Goal: Task Accomplishment & Management: Manage account settings

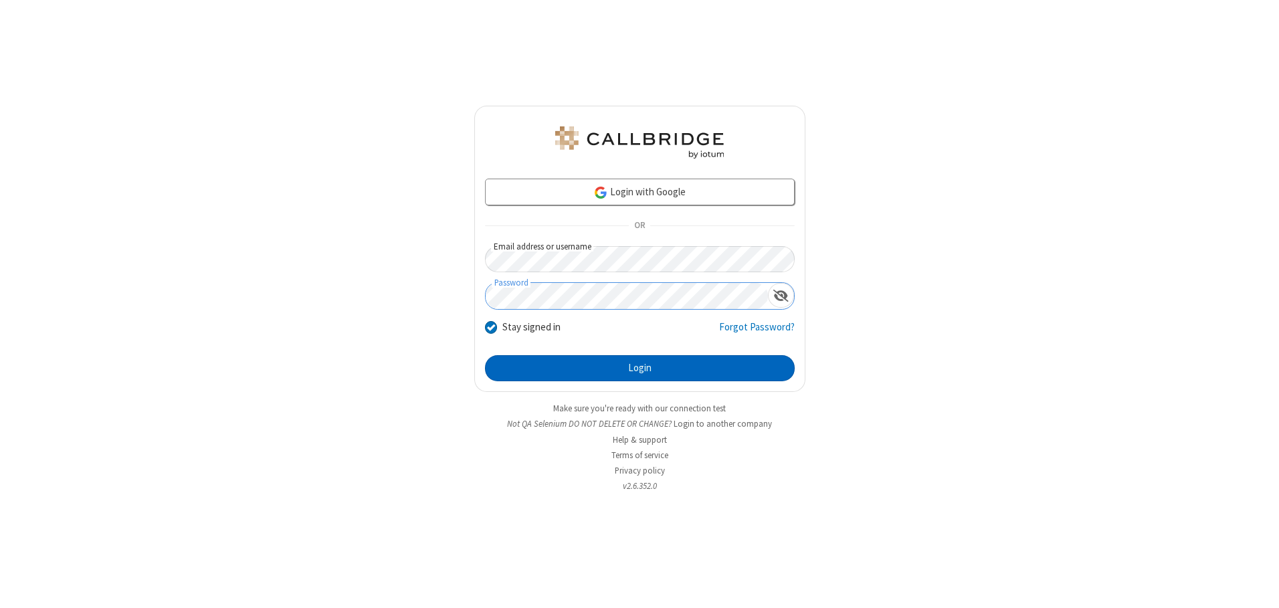
click at [640, 368] on button "Login" at bounding box center [640, 368] width 310 height 27
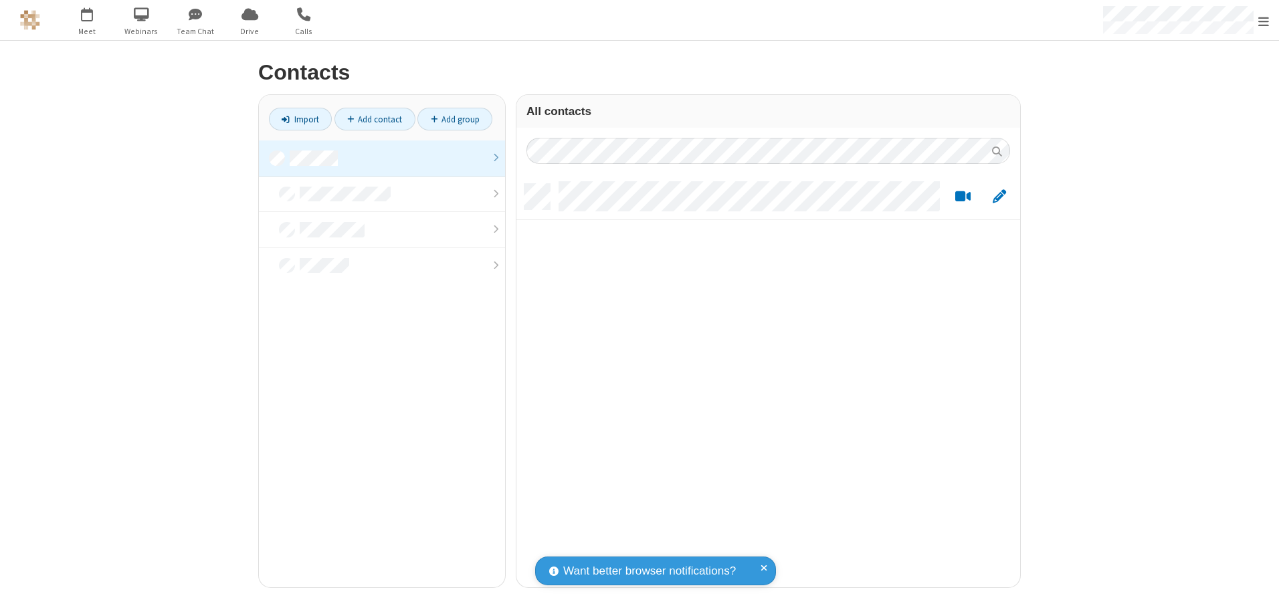
scroll to position [404, 494]
click at [382, 158] on link at bounding box center [382, 159] width 246 height 36
click at [375, 119] on link "Add contact" at bounding box center [375, 119] width 81 height 23
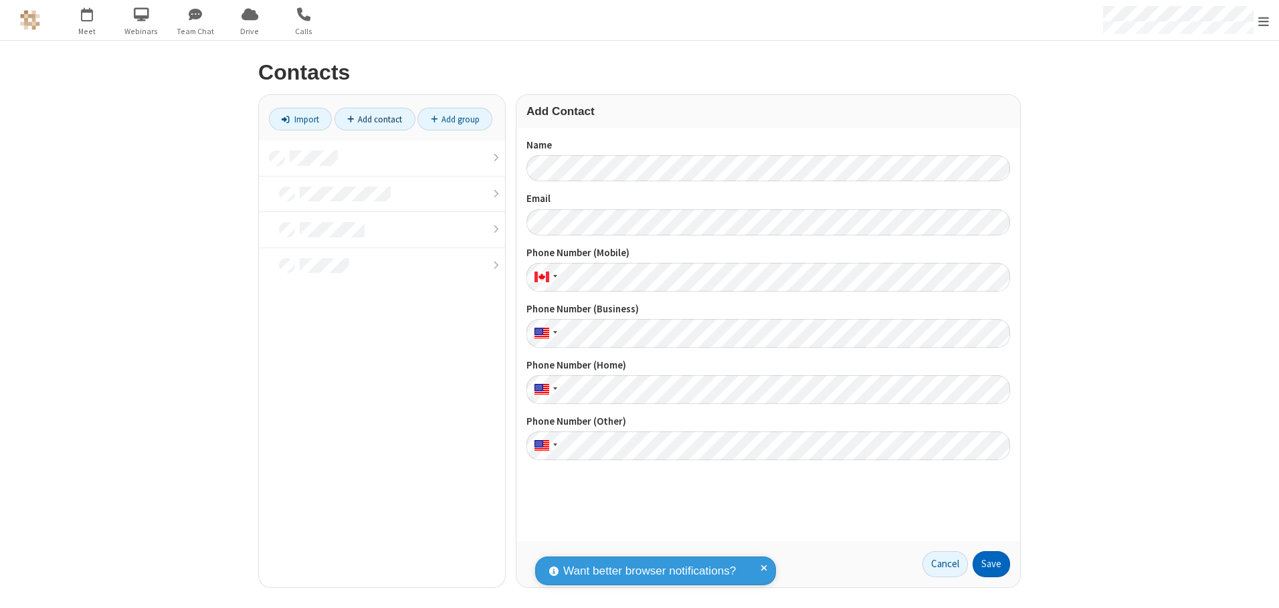
click at [992, 564] on button "Save" at bounding box center [991, 564] width 37 height 27
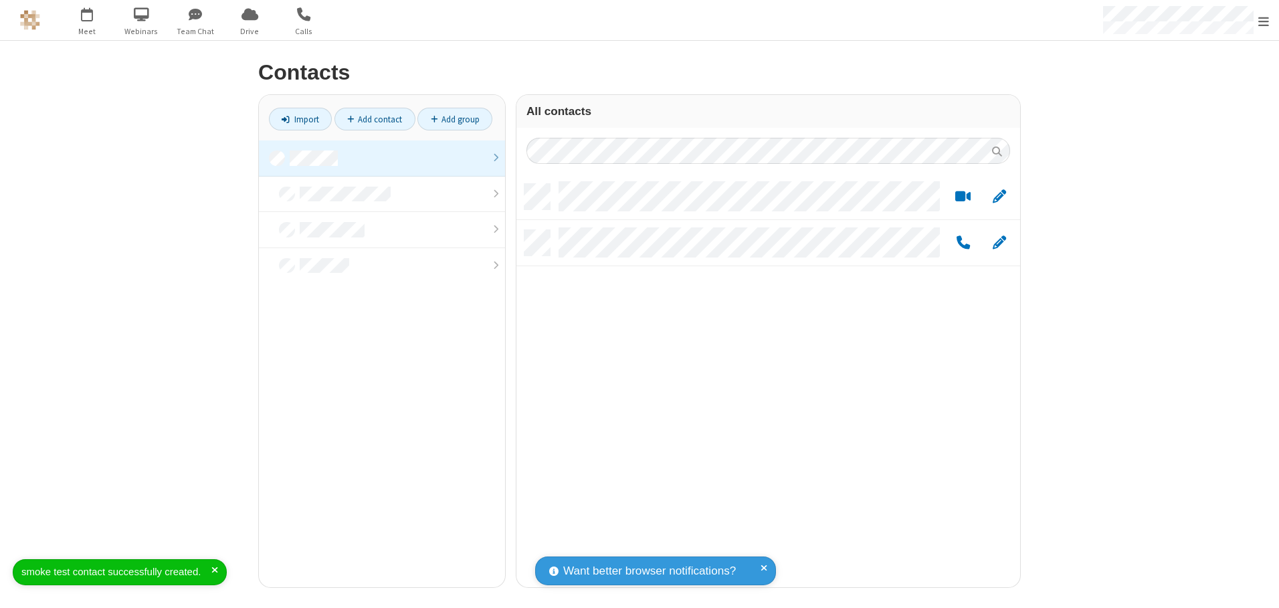
scroll to position [404, 494]
click at [375, 119] on link "Add contact" at bounding box center [375, 119] width 81 height 23
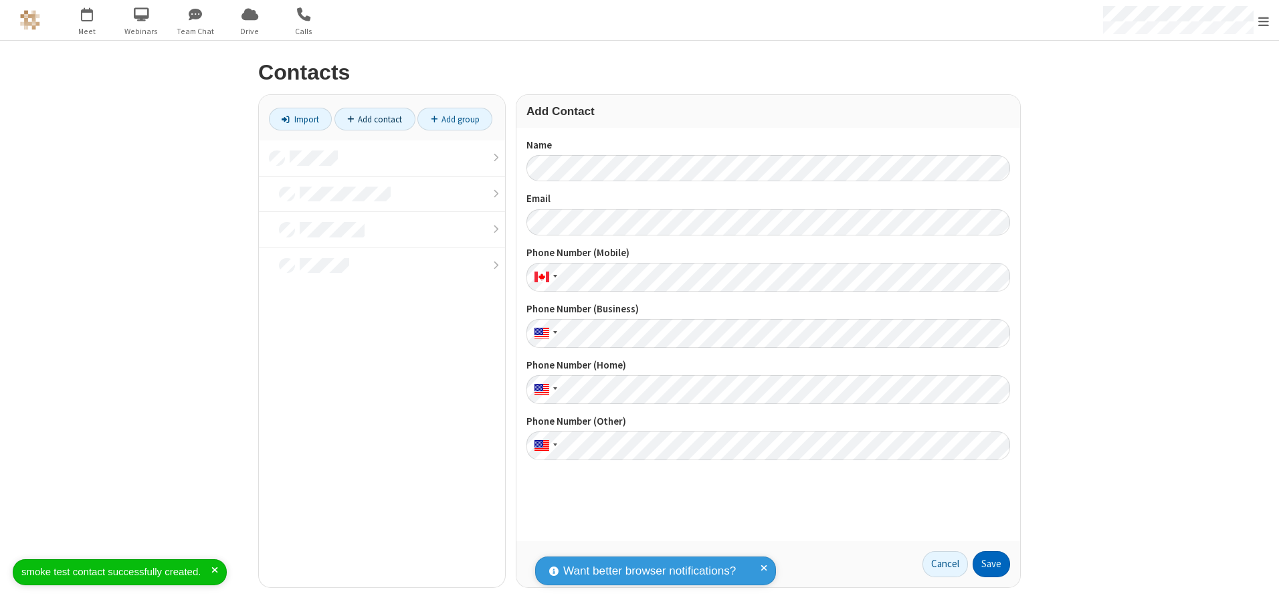
click at [992, 564] on button "Save" at bounding box center [991, 564] width 37 height 27
